Goal: Navigation & Orientation: Find specific page/section

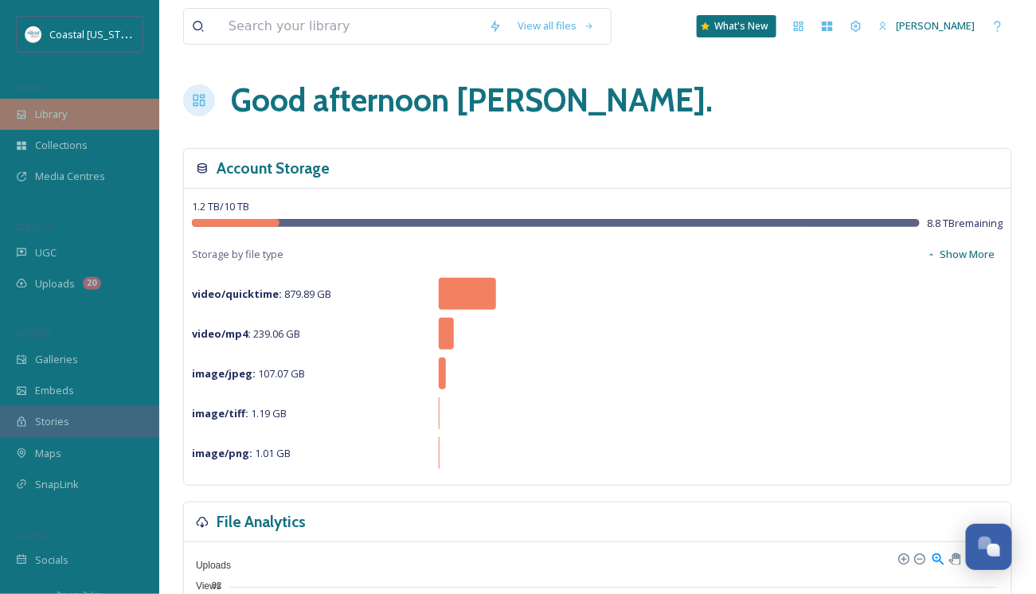
click at [53, 115] on span "Library" at bounding box center [51, 114] width 32 height 15
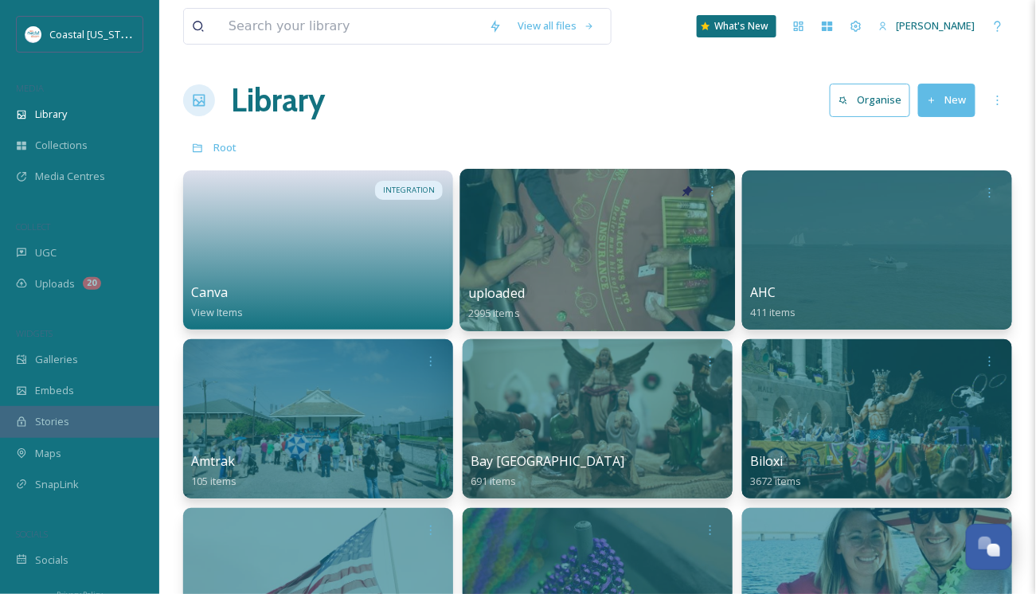
click at [576, 259] on div at bounding box center [597, 250] width 275 height 162
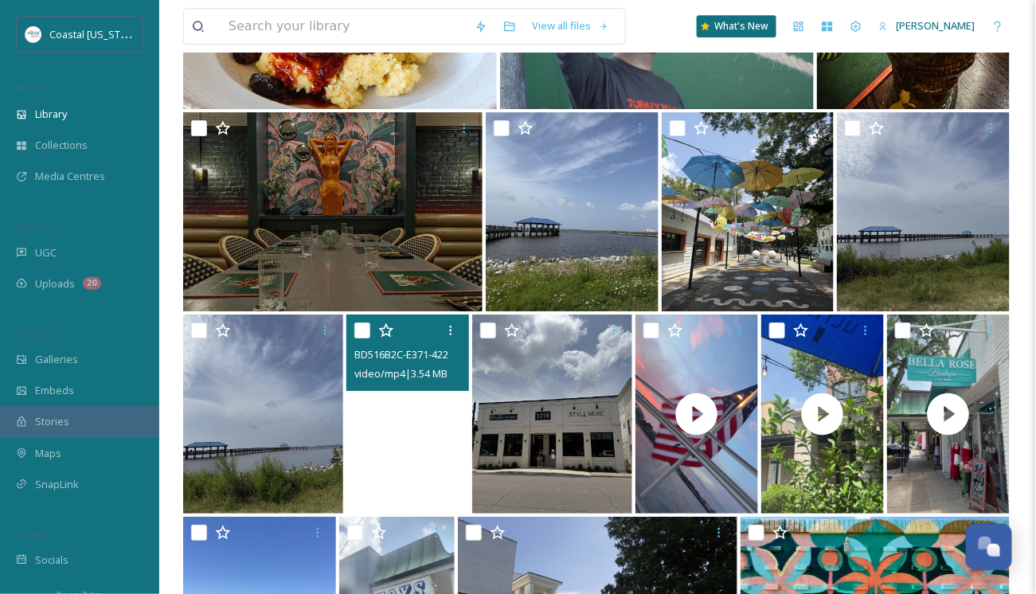
scroll to position [1353, 0]
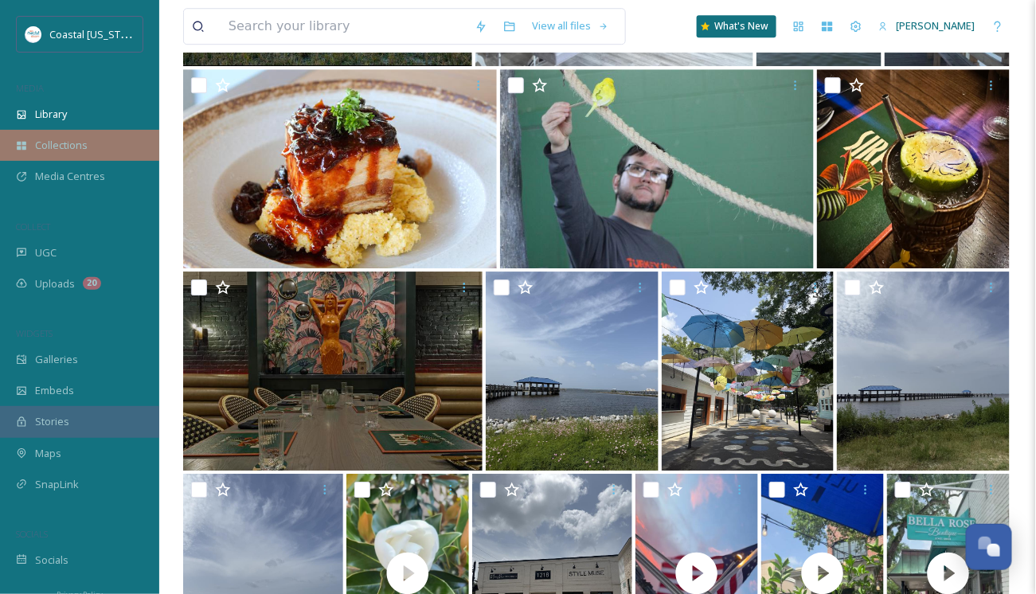
click at [50, 146] on span "Collections" at bounding box center [61, 145] width 53 height 15
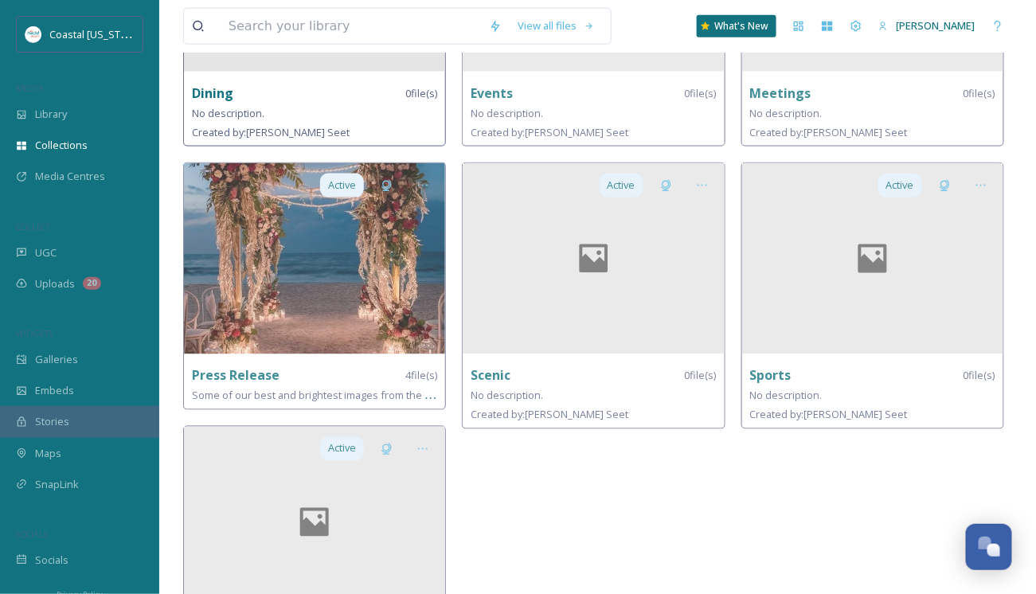
scroll to position [438, 0]
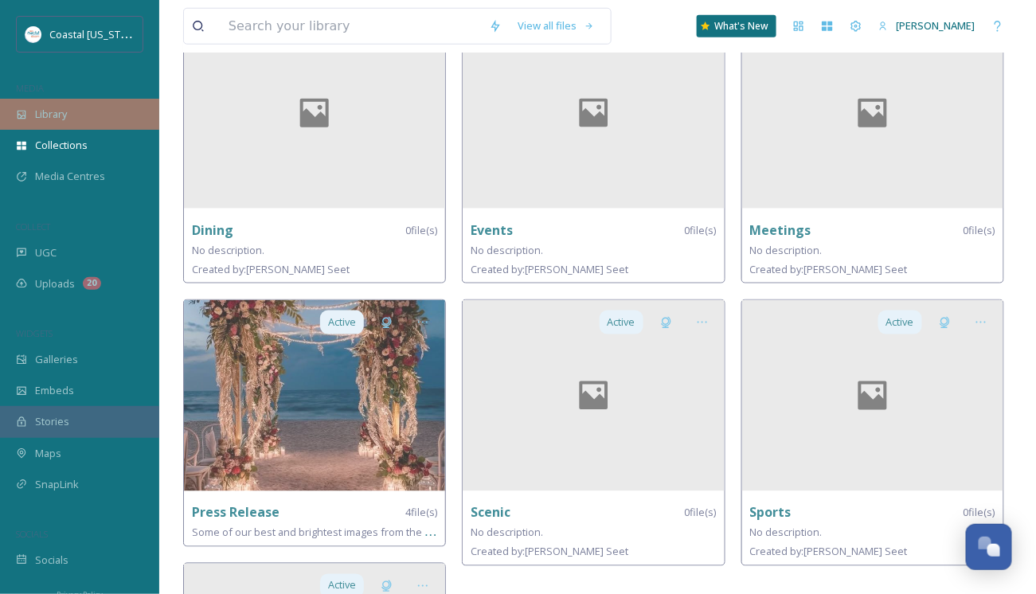
click at [44, 115] on span "Library" at bounding box center [51, 114] width 32 height 15
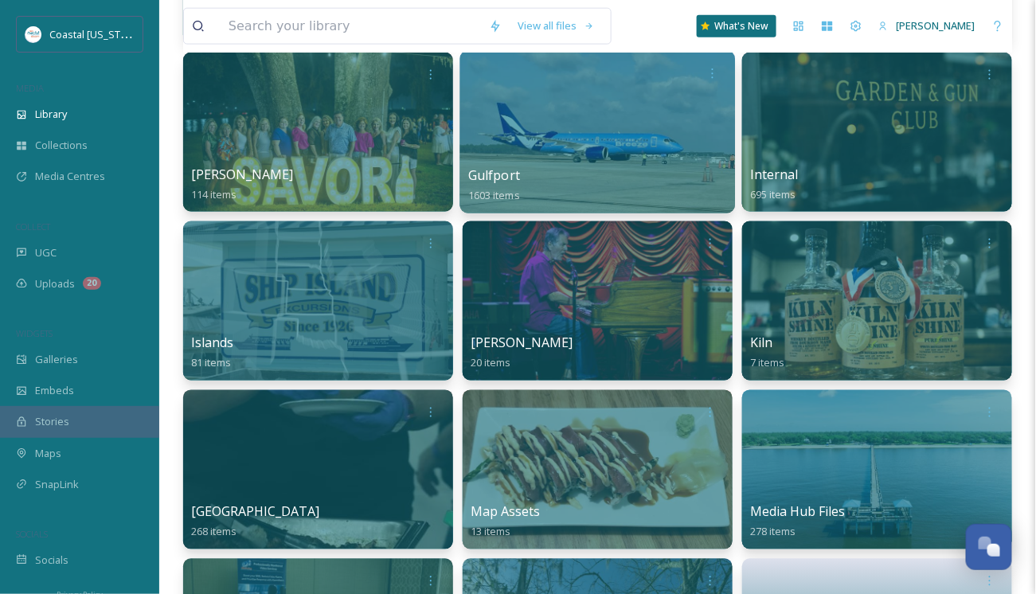
scroll to position [637, 0]
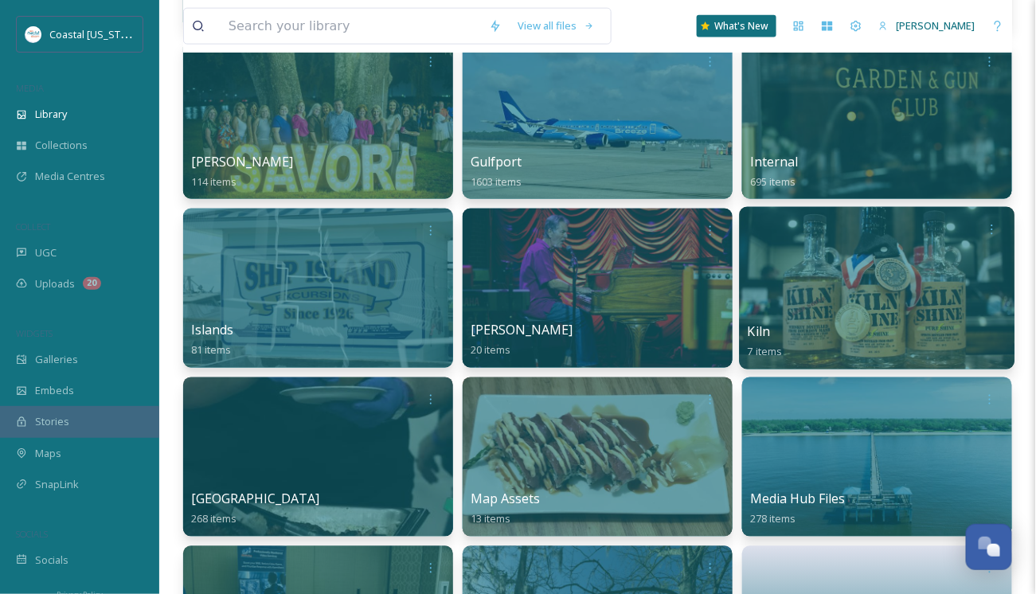
click at [890, 296] on div at bounding box center [876, 288] width 275 height 162
